Goal: Obtain resource: Obtain resource

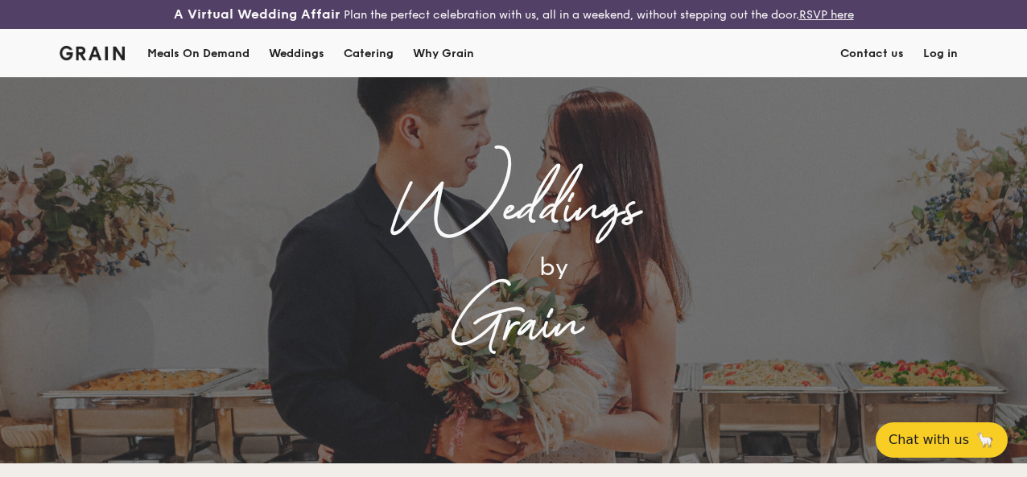
scroll to position [72, 0]
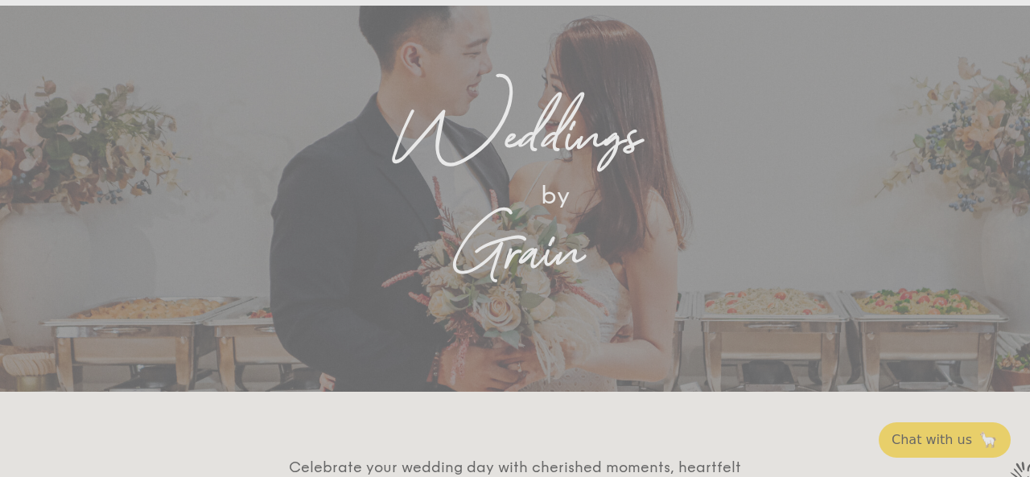
drag, startPoint x: 1029, startPoint y: 37, endPoint x: 1029, endPoint y: 65, distance: 28.2
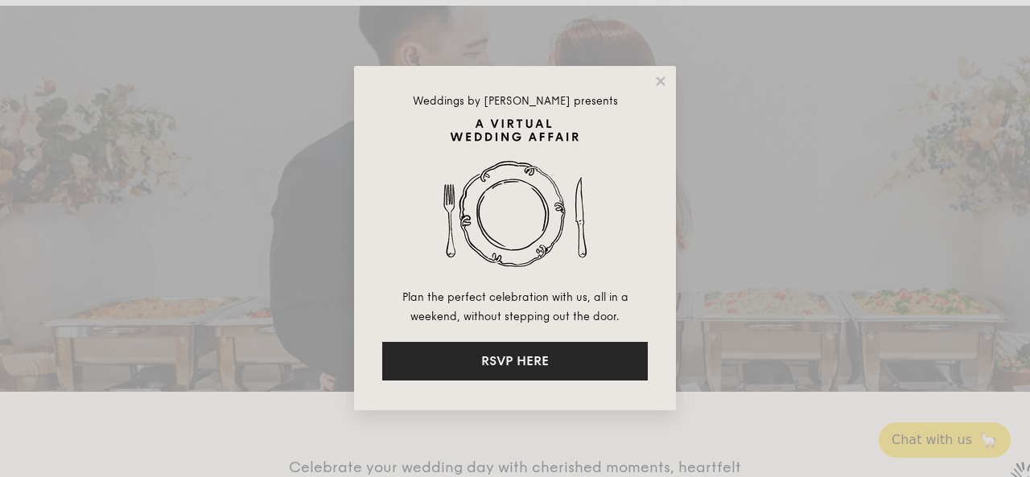
click at [599, 351] on button "RSVP HERE" at bounding box center [515, 361] width 266 height 39
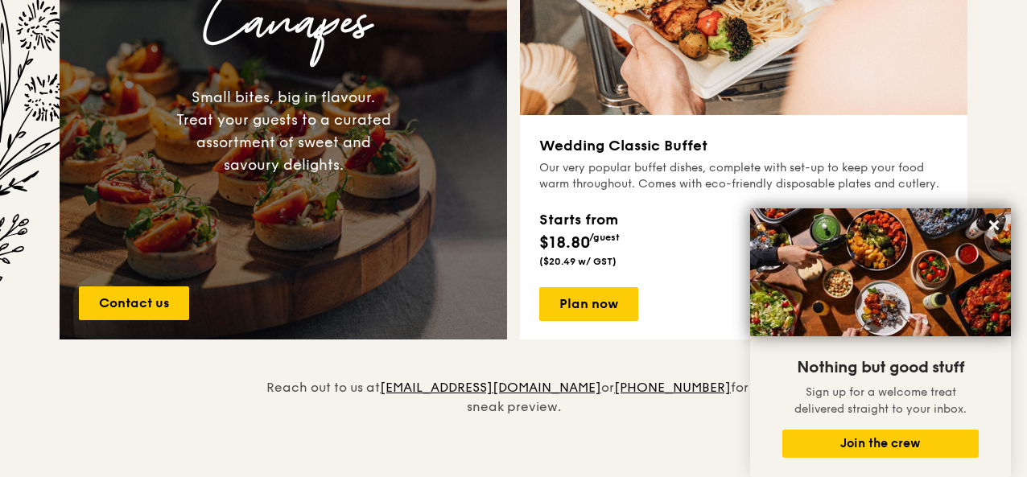
scroll to position [1301, 0]
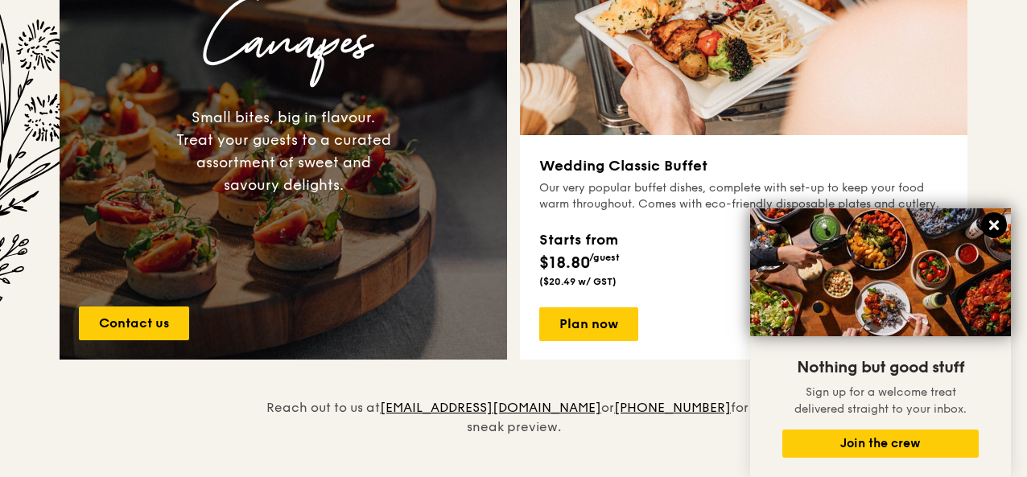
click at [993, 225] on icon at bounding box center [994, 226] width 10 height 10
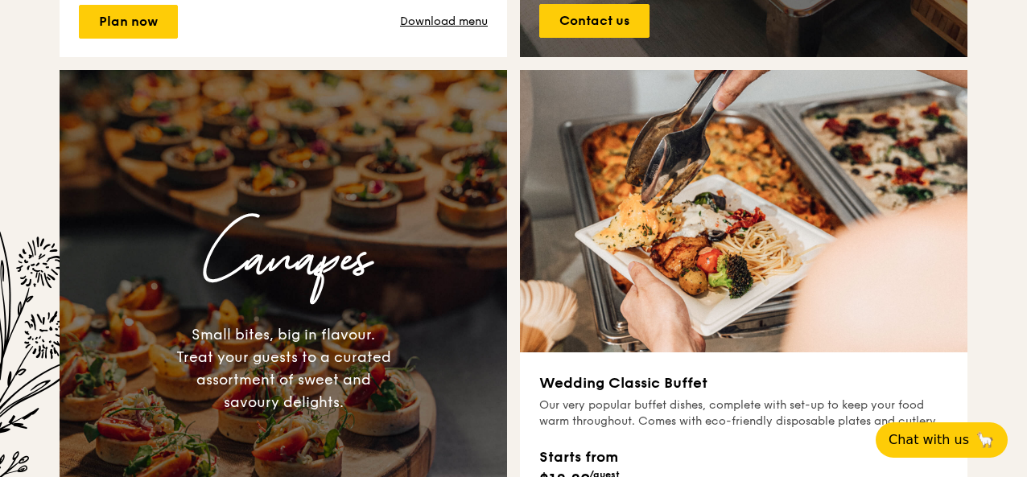
scroll to position [759, 0]
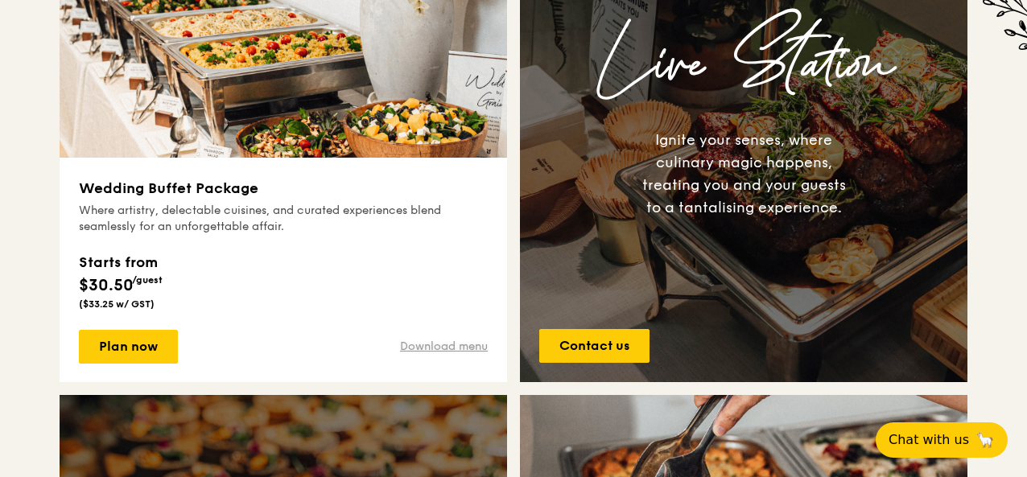
drag, startPoint x: 451, startPoint y: 346, endPoint x: 431, endPoint y: 355, distance: 21.2
click at [431, 355] on link "Download menu" at bounding box center [444, 347] width 88 height 16
click at [628, 361] on link "Contact us" at bounding box center [594, 346] width 110 height 34
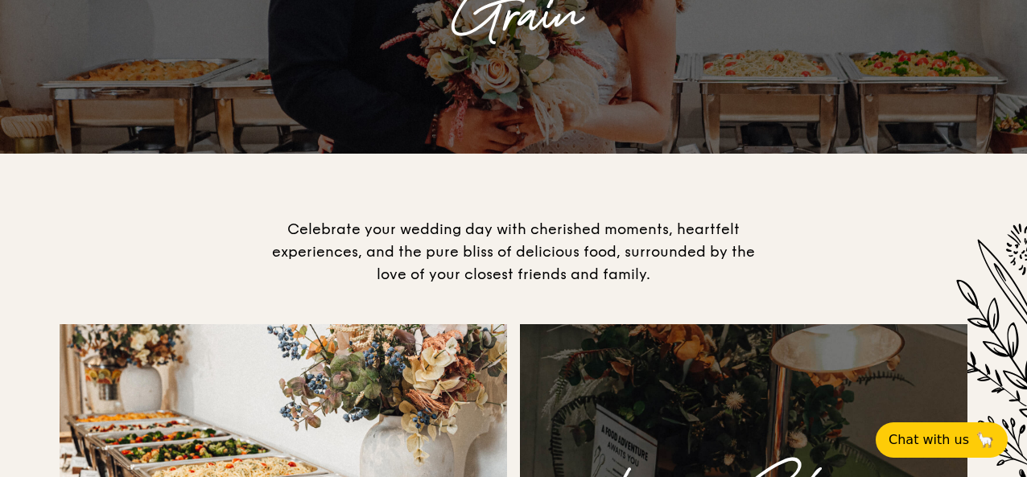
scroll to position [0, 0]
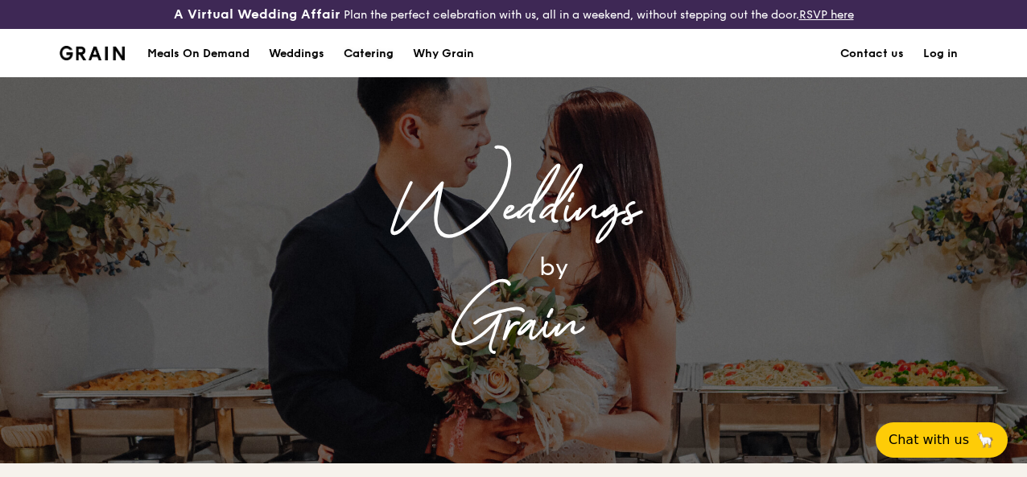
click at [361, 67] on div "Catering" at bounding box center [369, 54] width 50 height 48
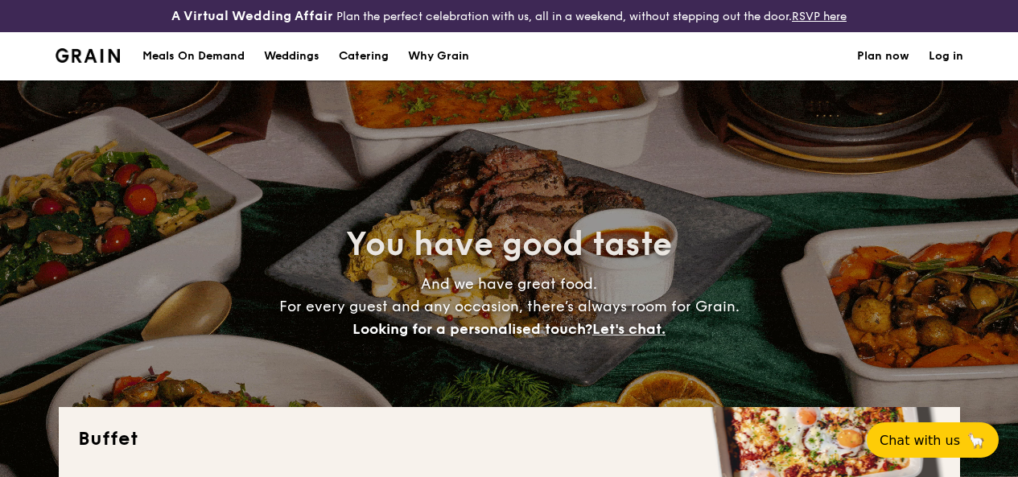
select select
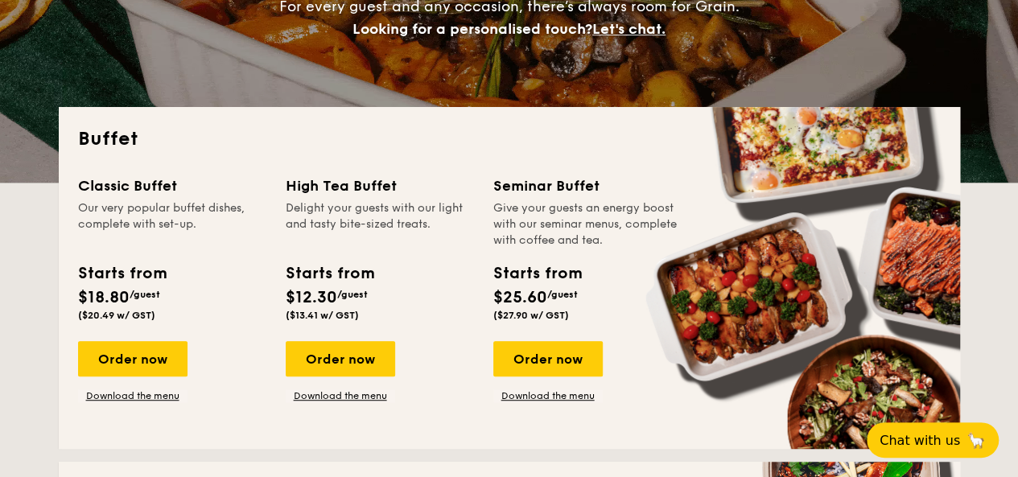
scroll to position [319, 0]
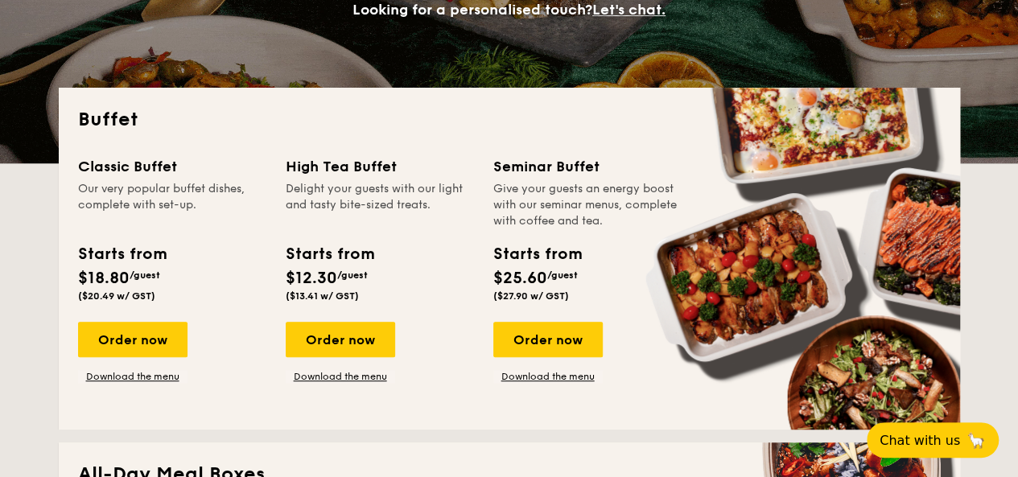
click at [143, 383] on link "Download the menu" at bounding box center [132, 376] width 109 height 13
